Goal: Task Accomplishment & Management: Manage account settings

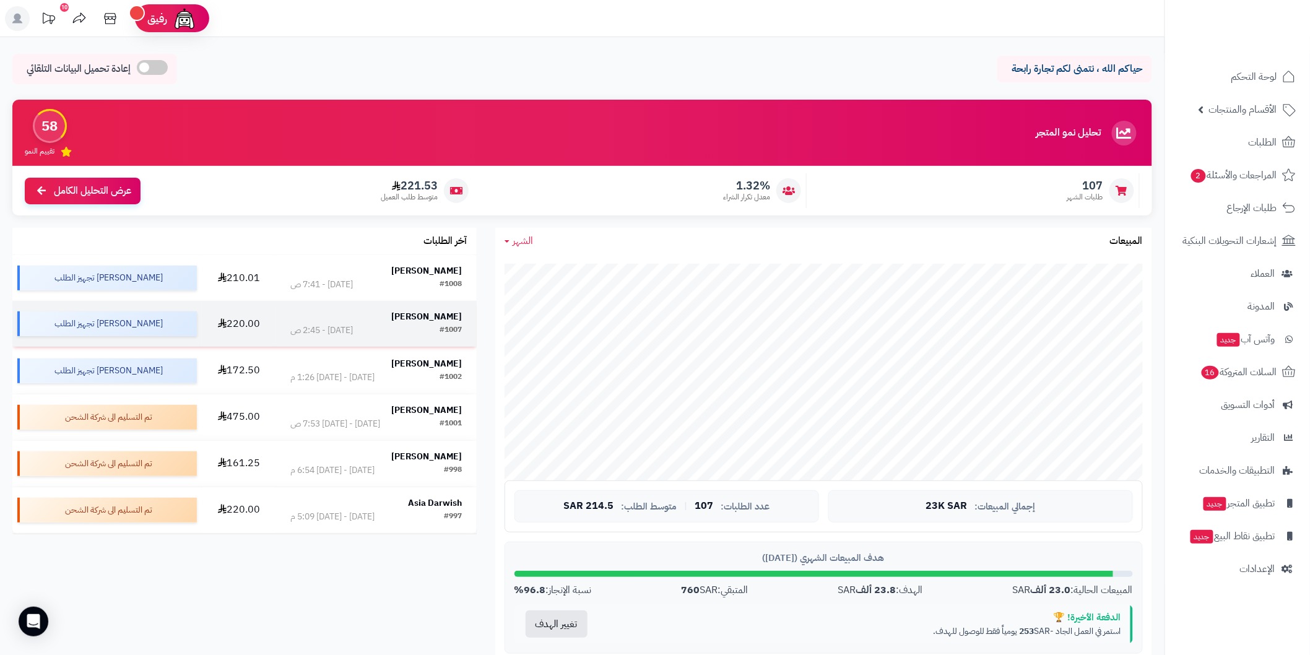
click at [389, 331] on div "#1007 اليوم - 2:45 ص" at bounding box center [375, 330] width 171 height 12
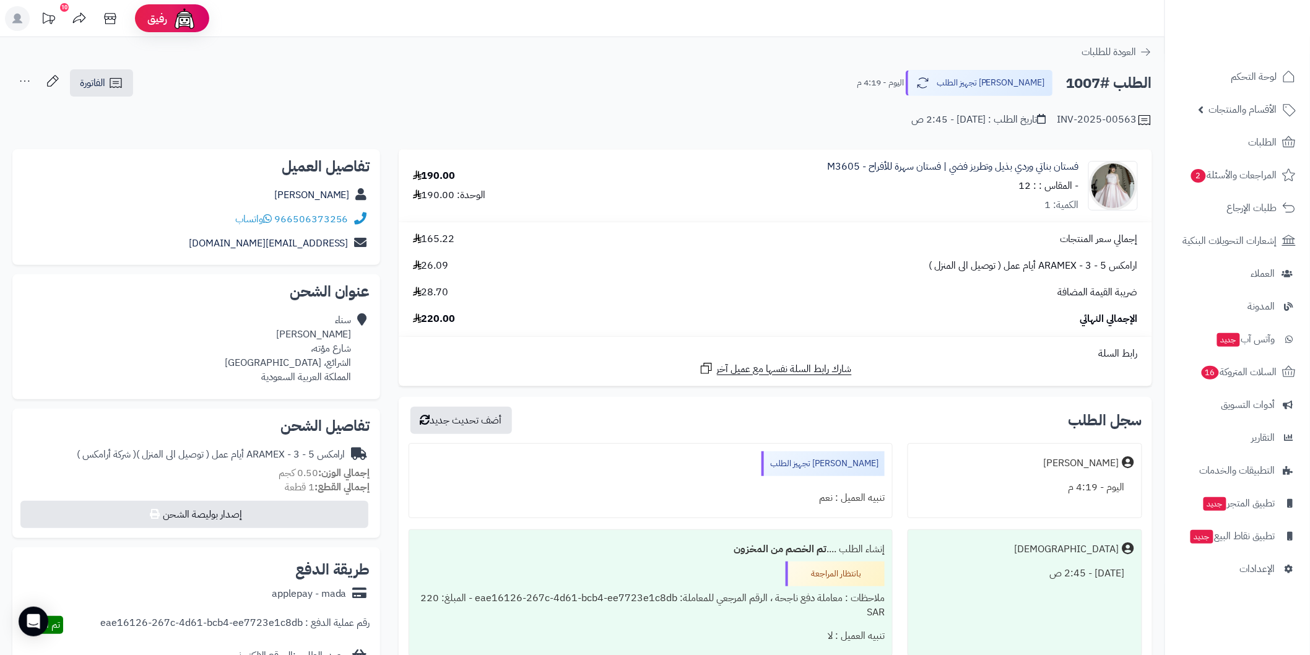
scroll to position [137, 0]
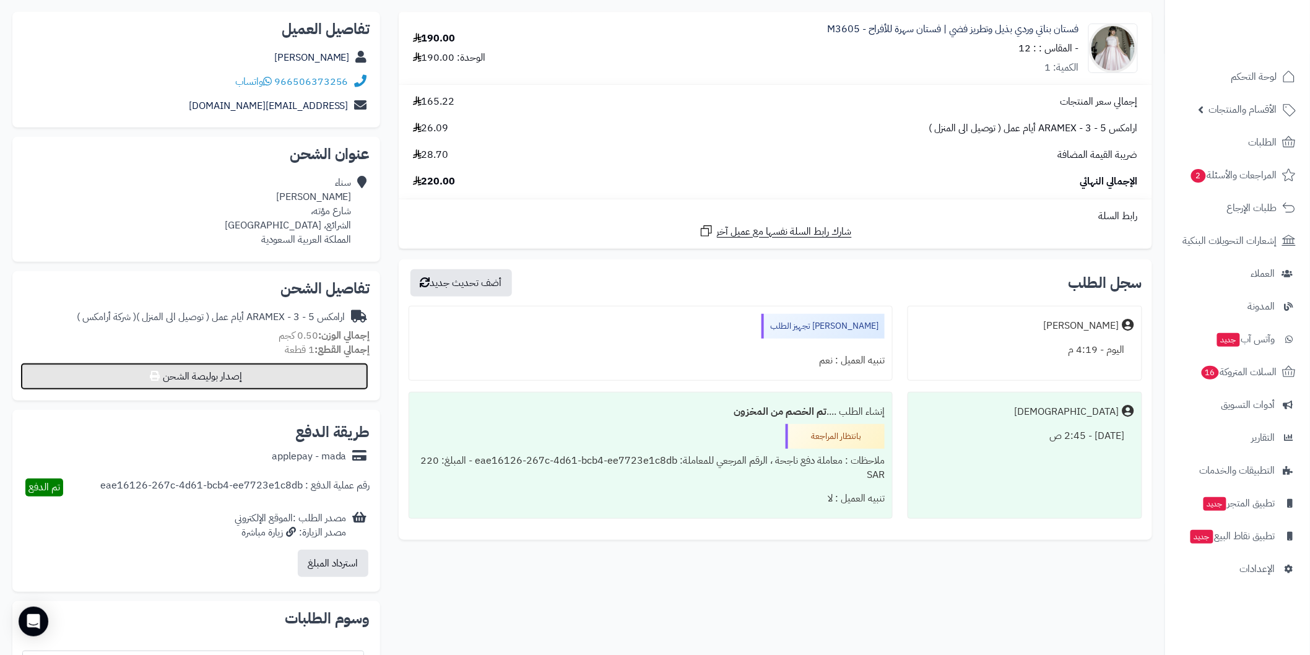
click at [291, 384] on button "إصدار بوليصة الشحن" at bounding box center [194, 376] width 348 height 27
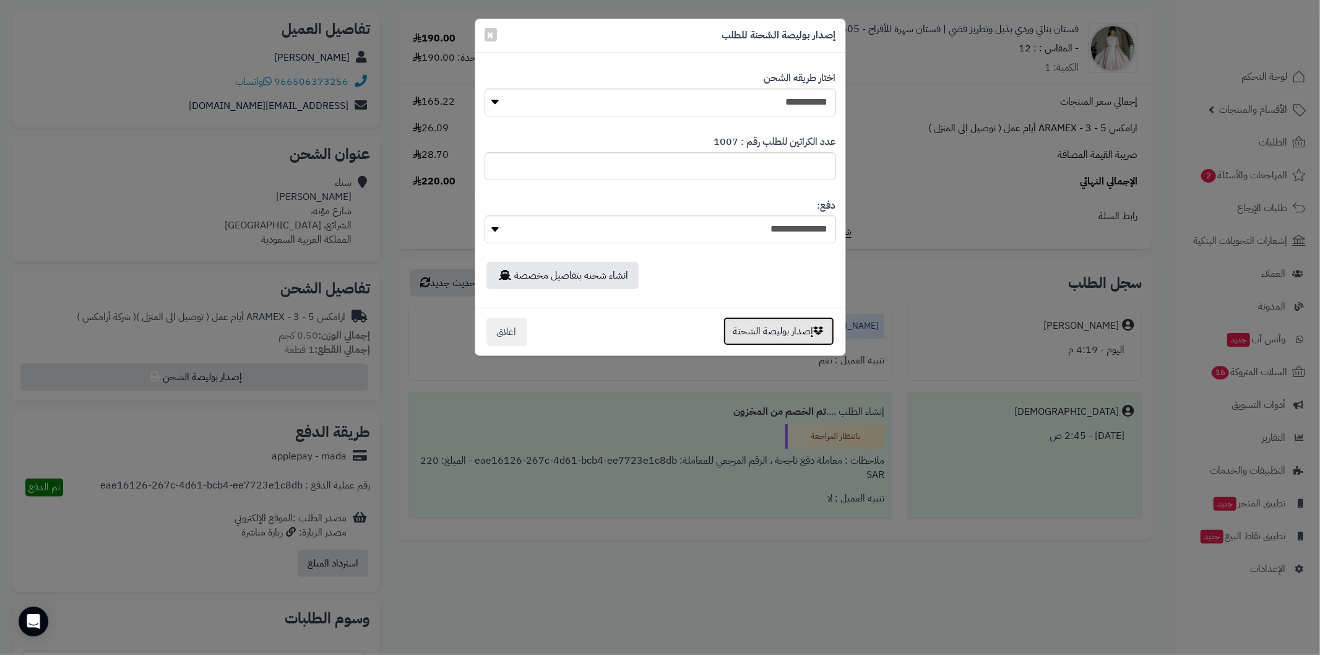
click at [758, 337] on button "إصدار بوليصة الشحنة" at bounding box center [779, 331] width 111 height 28
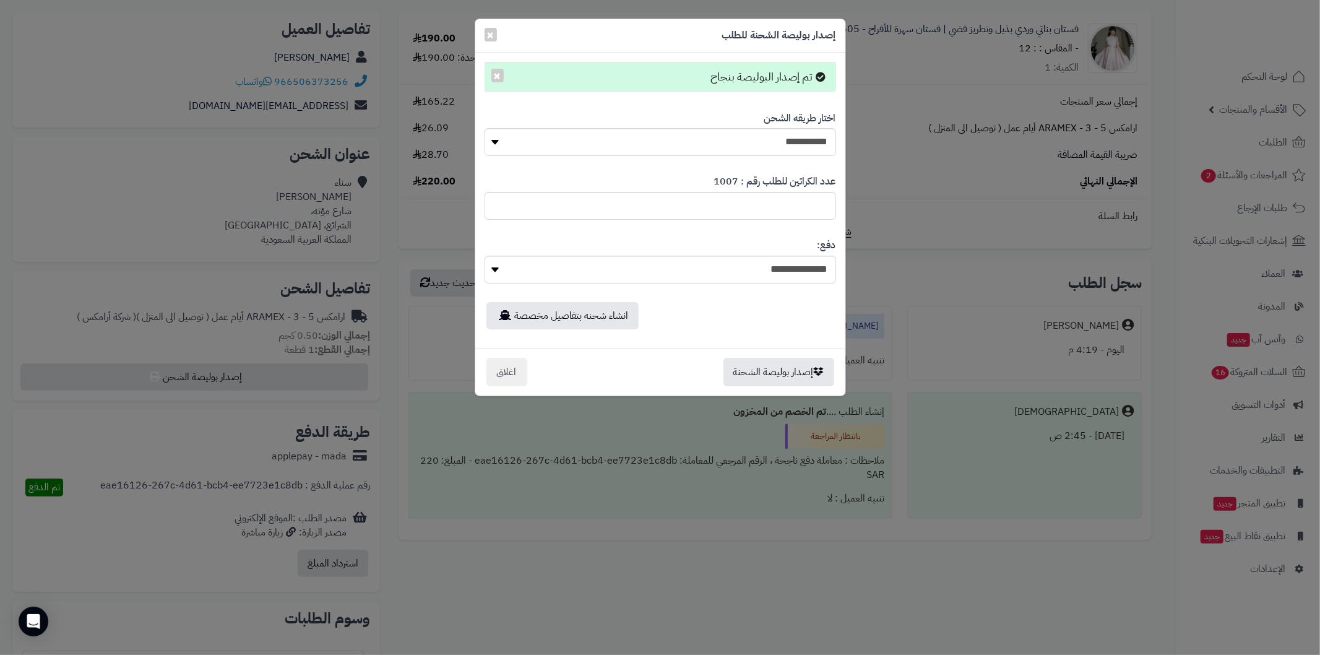
click at [655, 432] on div "**********" at bounding box center [660, 327] width 1320 height 655
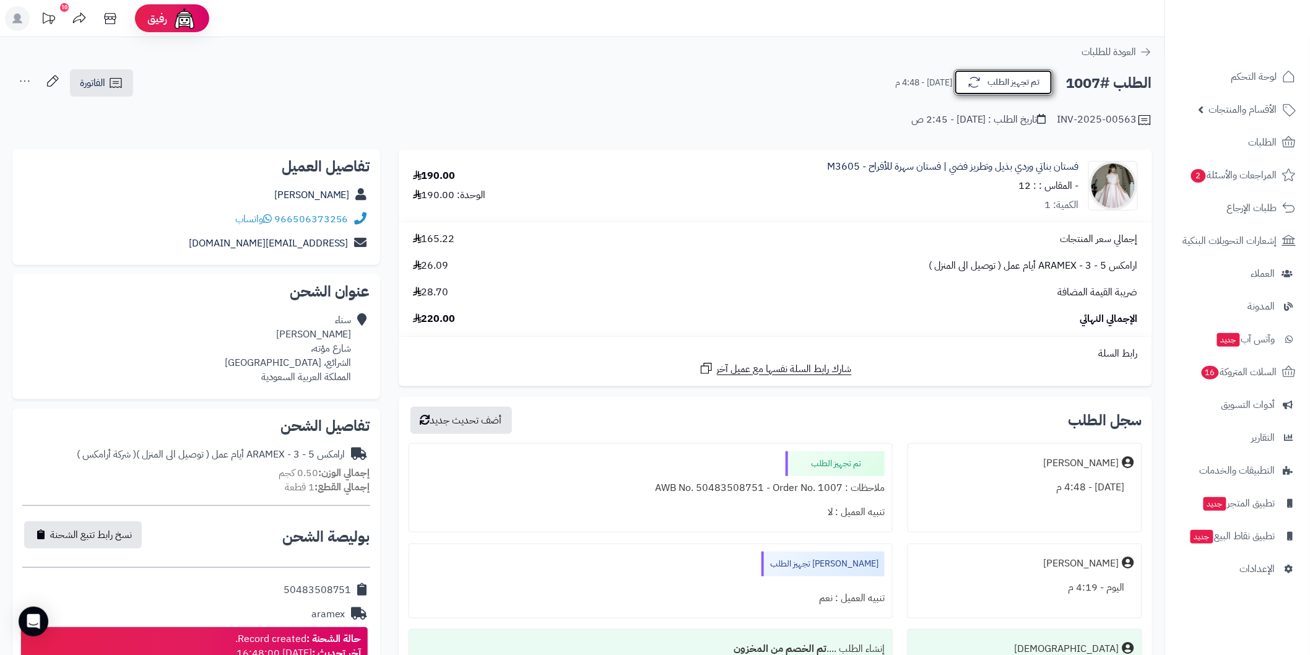
click at [1004, 79] on button "تم تجهيز الطلب" at bounding box center [1003, 82] width 99 height 26
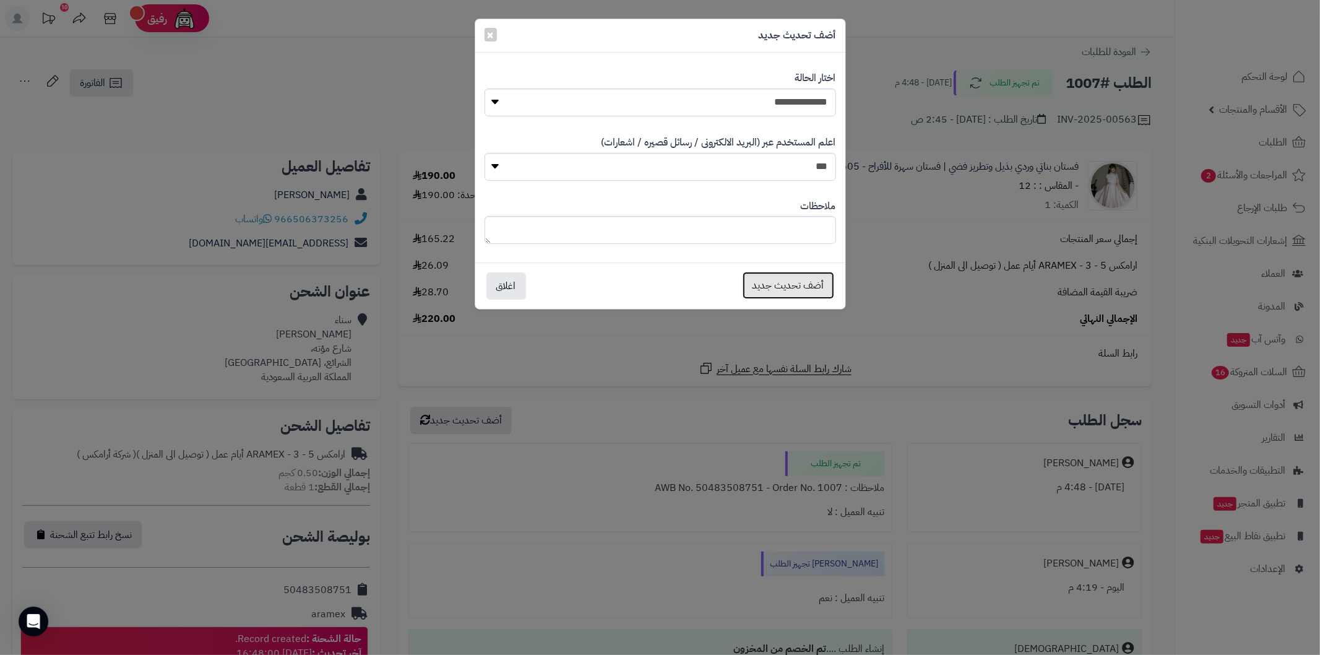
click at [792, 290] on button "أضف تحديث جديد" at bounding box center [789, 285] width 92 height 27
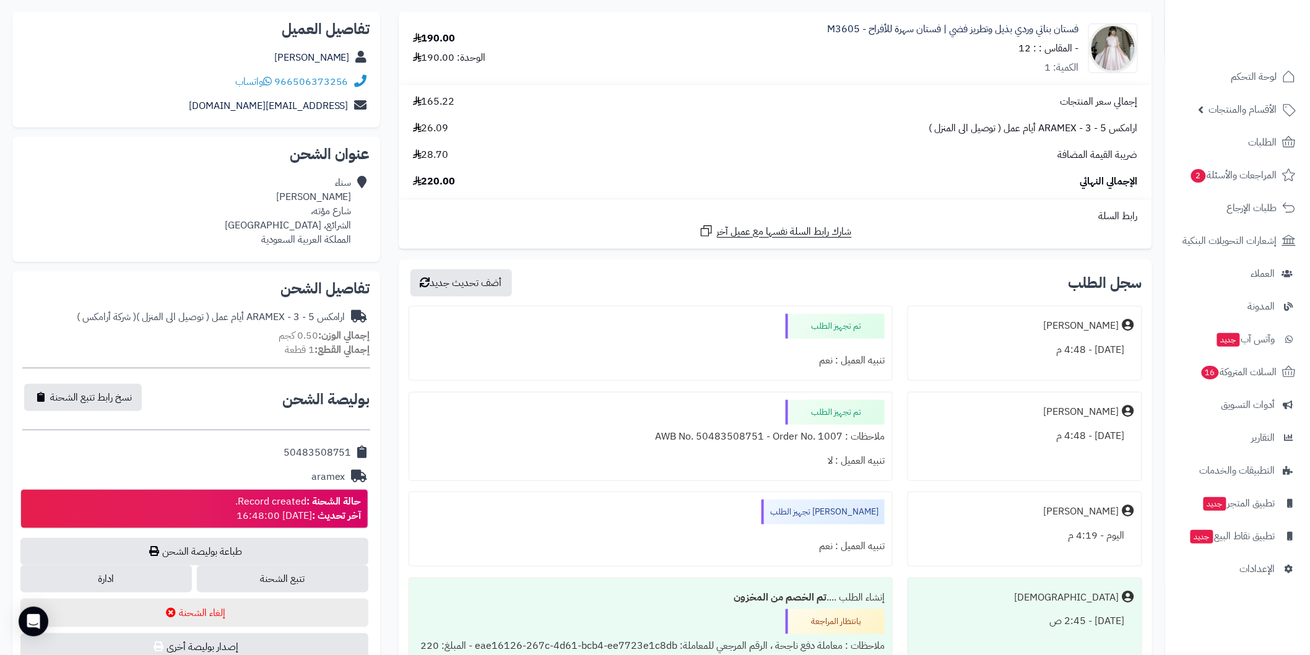
scroll to position [91, 0]
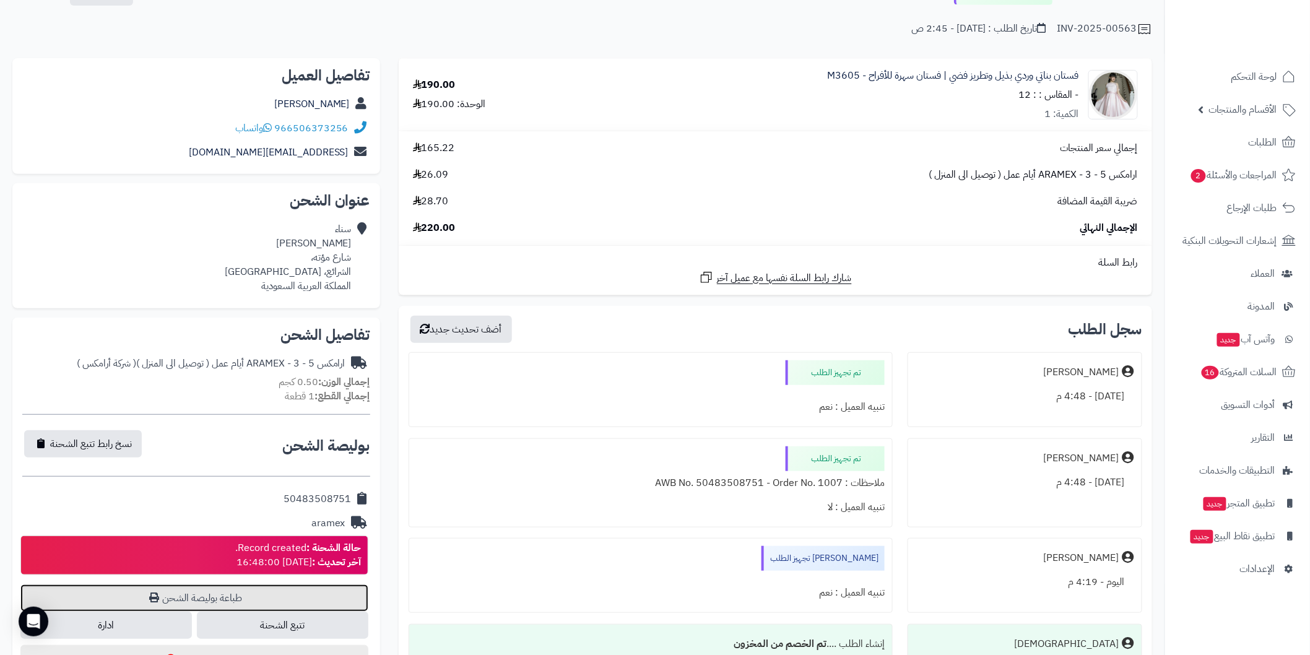
click at [295, 591] on link "طباعة بوليصة الشحن" at bounding box center [194, 597] width 348 height 27
